Goal: Navigation & Orientation: Understand site structure

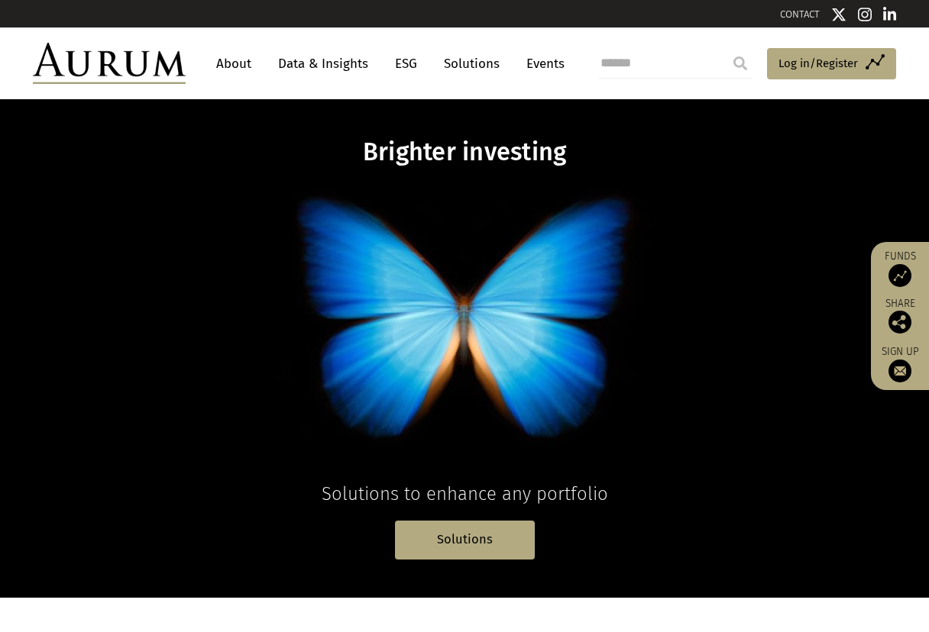
click at [460, 58] on link "Solutions" at bounding box center [471, 64] width 71 height 28
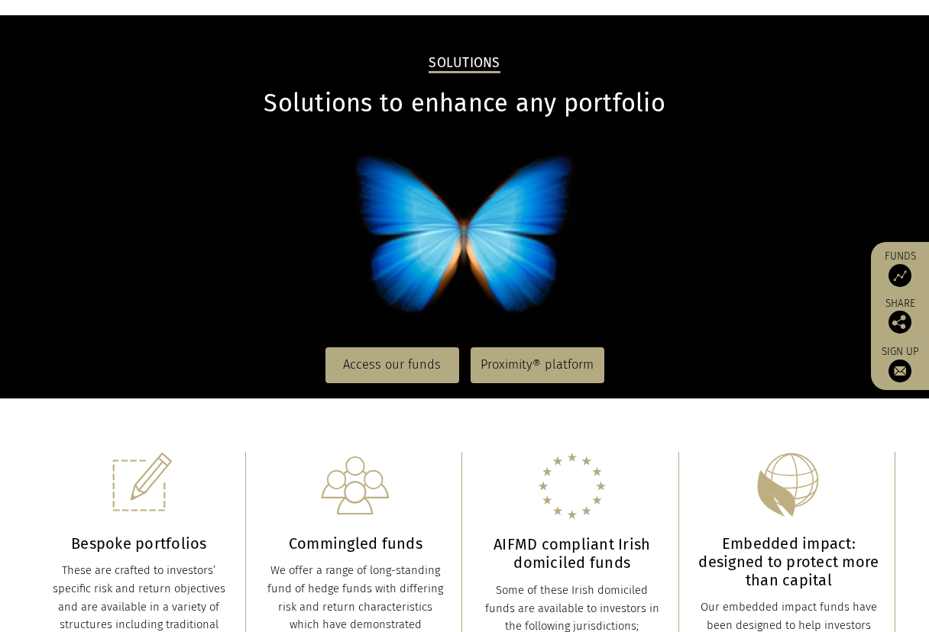
scroll to position [153, 0]
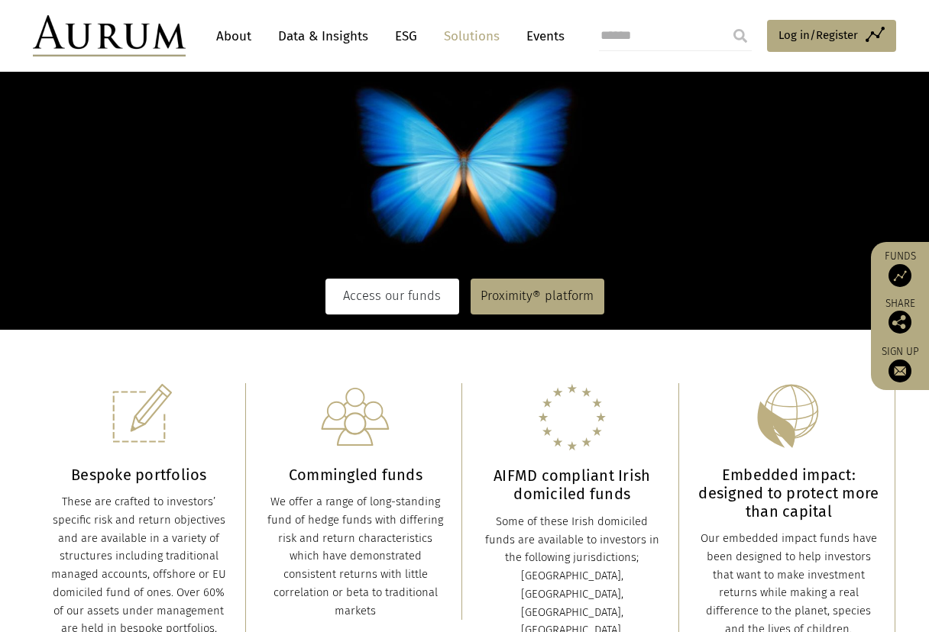
click at [386, 297] on link "Access our funds" at bounding box center [392, 296] width 134 height 35
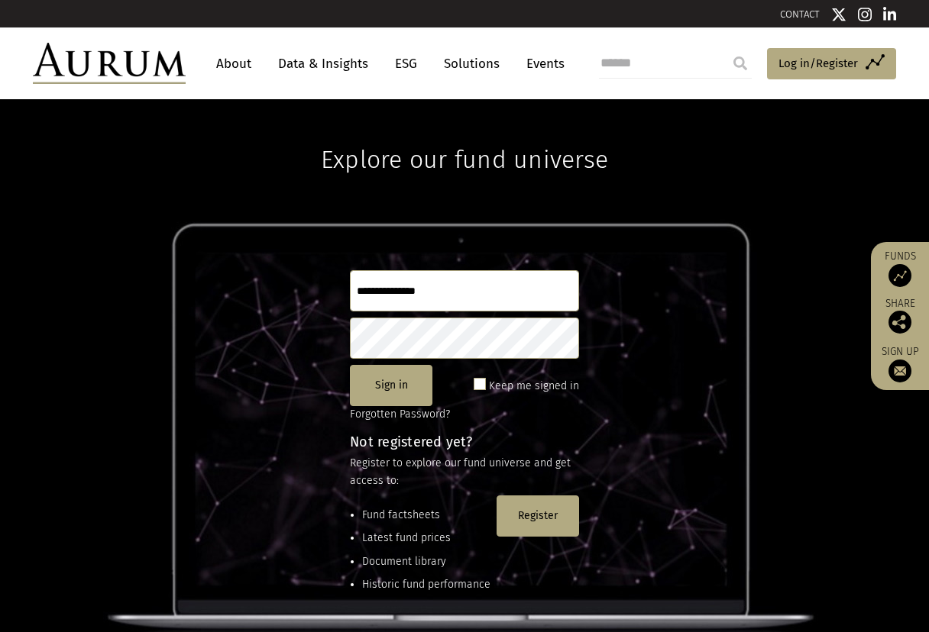
click at [532, 67] on link "Events" at bounding box center [542, 64] width 46 height 28
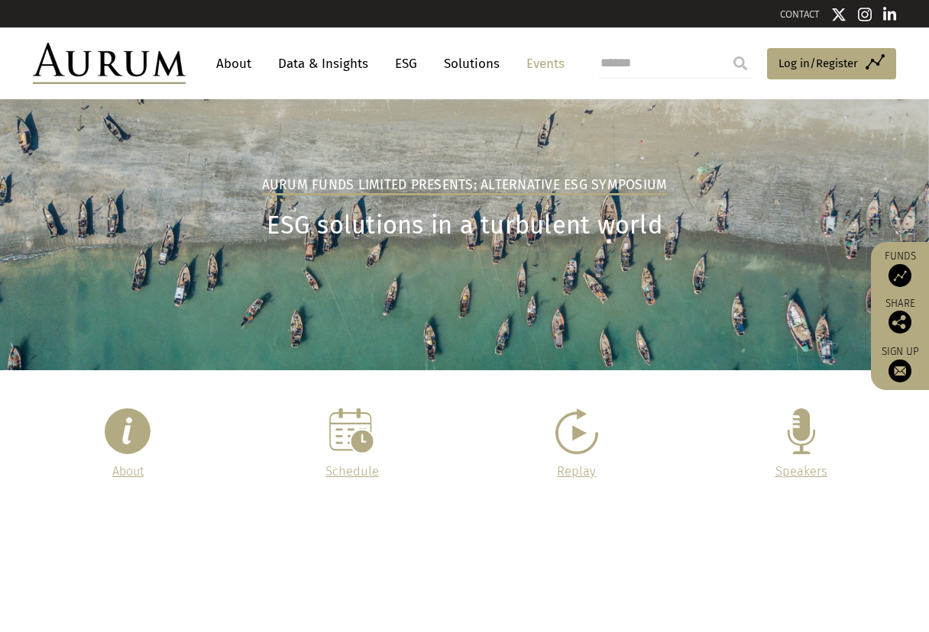
click at [238, 64] on link "About" at bounding box center [234, 64] width 50 height 28
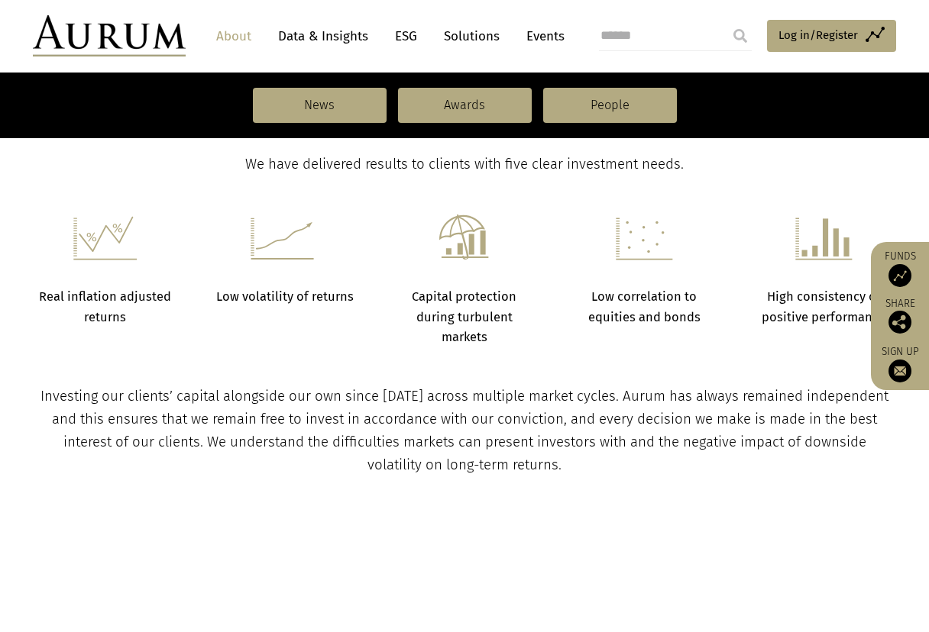
scroll to position [611, 0]
